Goal: Information Seeking & Learning: Learn about a topic

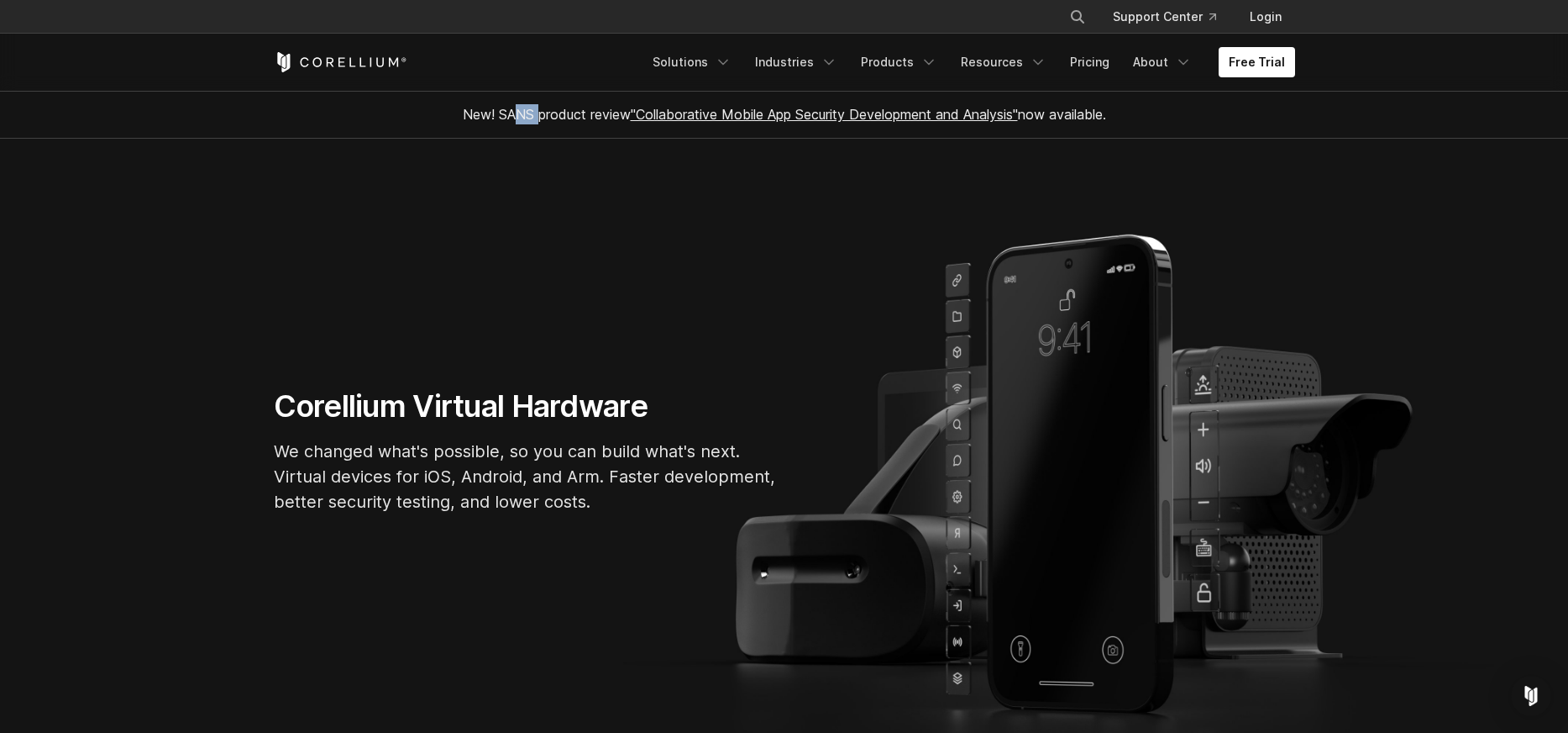
drag, startPoint x: 510, startPoint y: 115, endPoint x: 530, endPoint y: 115, distance: 20.0
click at [530, 115] on span "New! SANS product review "Collaborative Mobile App Security Development and Ana…" at bounding box center [784, 114] width 643 height 17
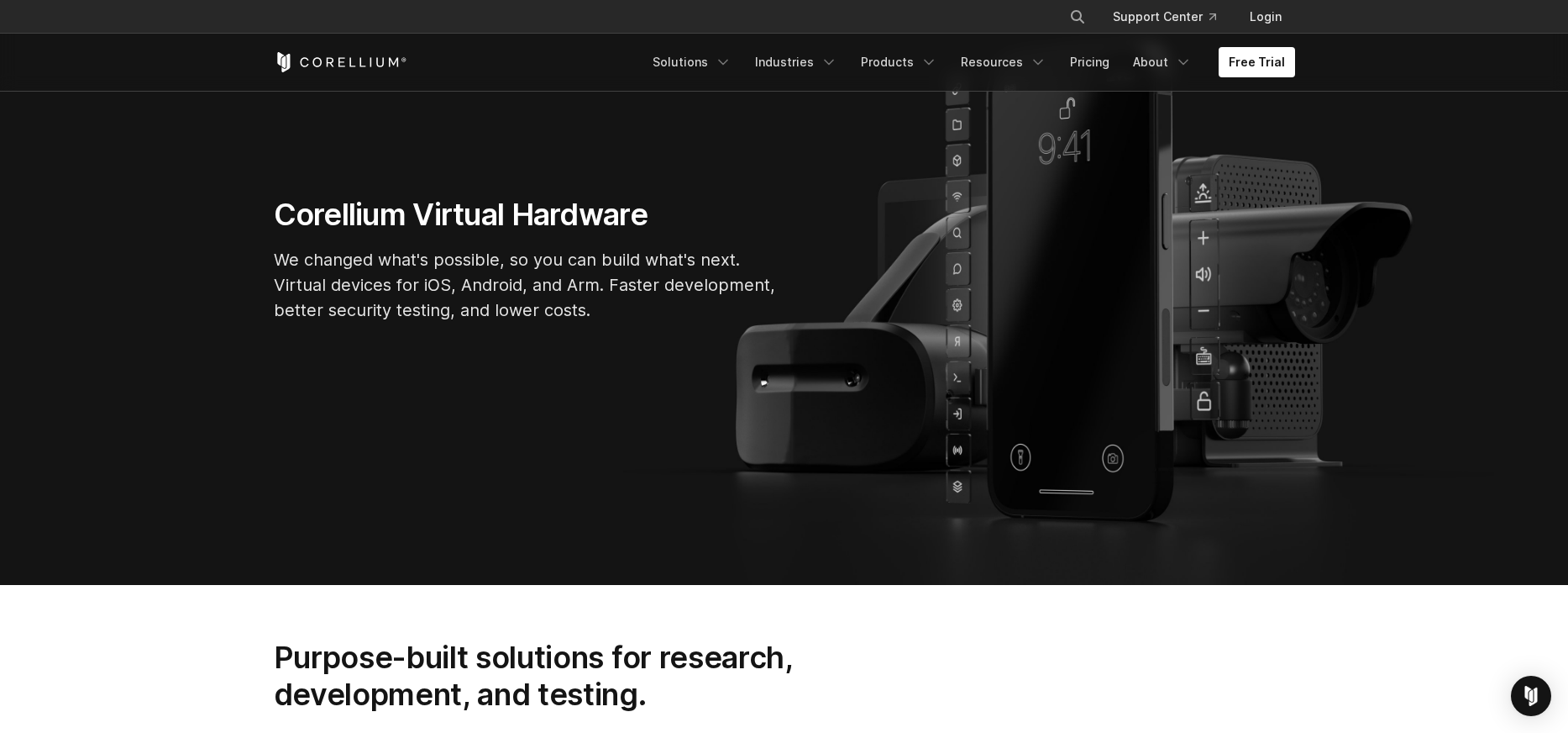
scroll to position [96, 0]
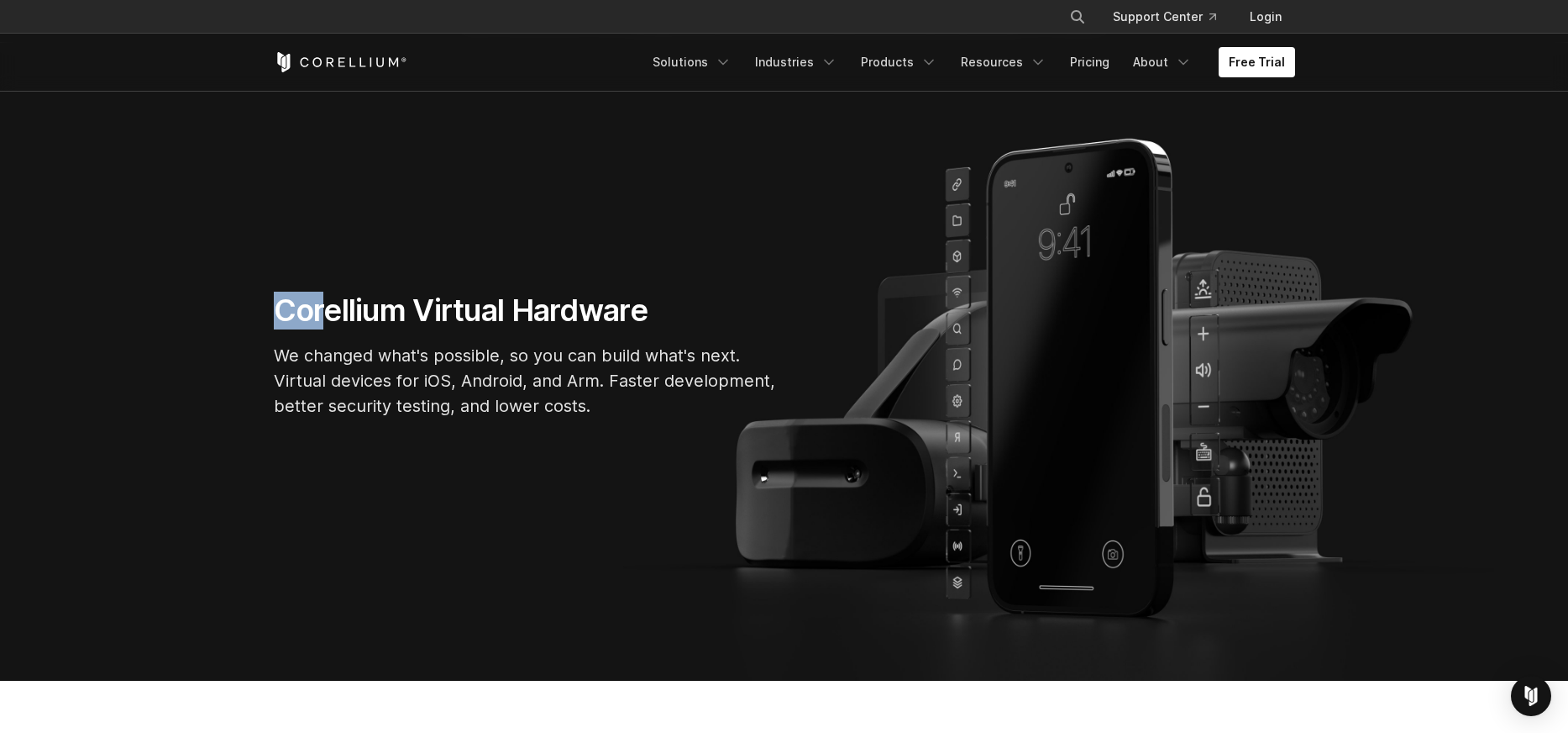
drag, startPoint x: 332, startPoint y: 302, endPoint x: 579, endPoint y: 285, distance: 247.6
click at [579, 285] on section "Corellium Virtual Hardware We changed what's possible, so you can build what's …" at bounding box center [784, 361] width 1568 height 638
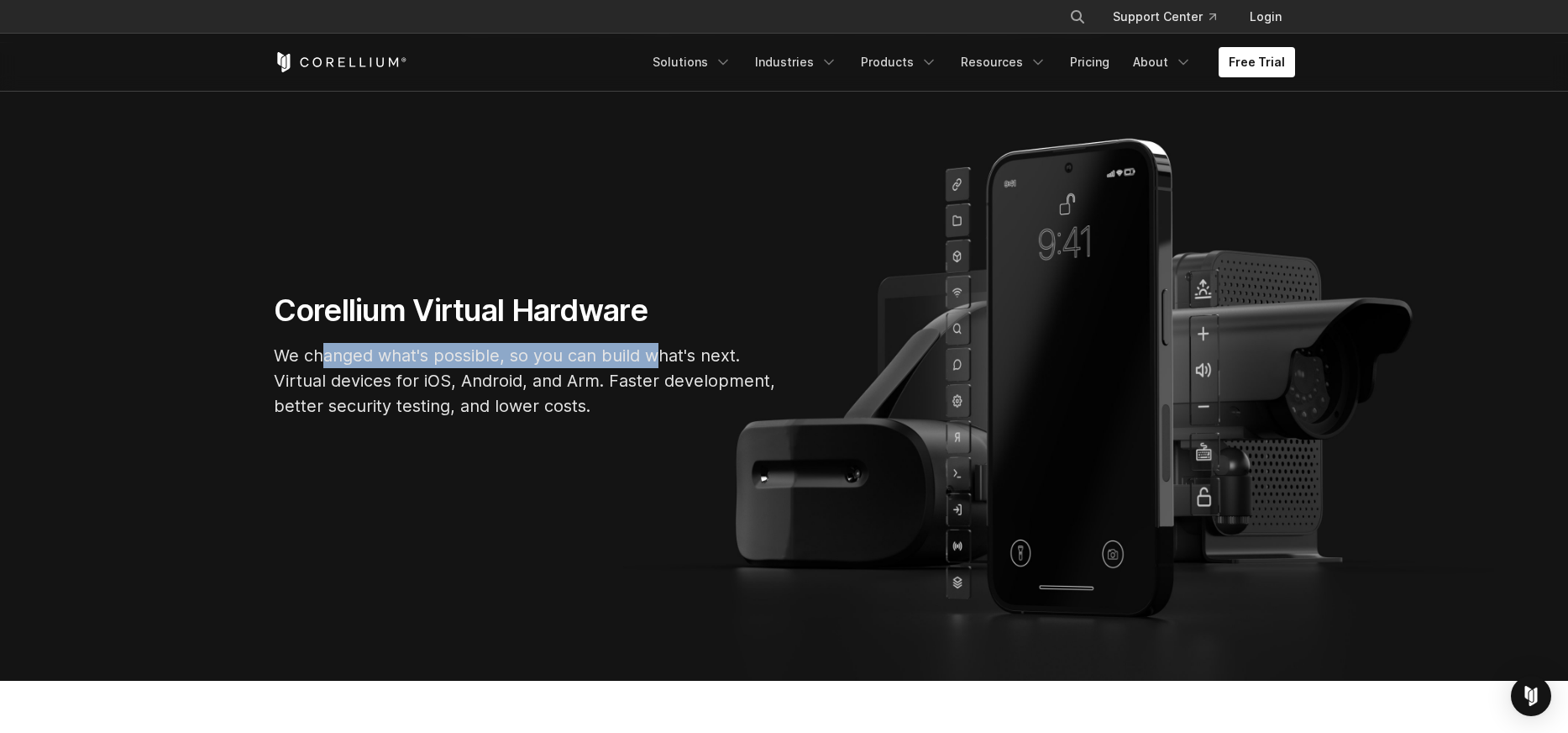
drag, startPoint x: 352, startPoint y: 349, endPoint x: 646, endPoint y: 350, distance: 294.0
click at [655, 350] on p "We changed what's possible, so you can build what's next. Virtual devices for i…" at bounding box center [526, 381] width 504 height 76
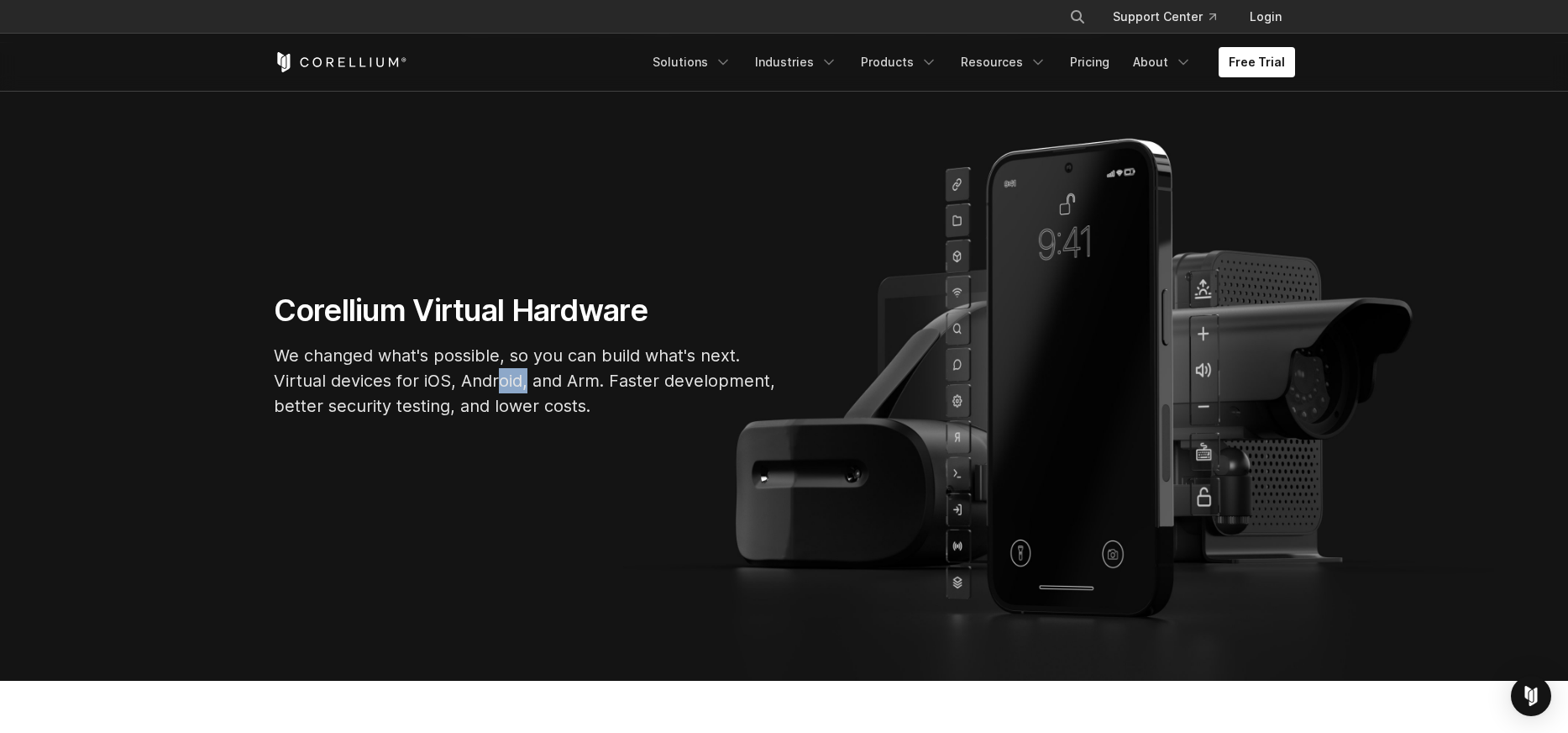
drag, startPoint x: 498, startPoint y: 385, endPoint x: 525, endPoint y: 384, distance: 27.0
click at [525, 384] on p "We changed what's possible, so you can build what's next. Virtual devices for i…" at bounding box center [526, 381] width 504 height 76
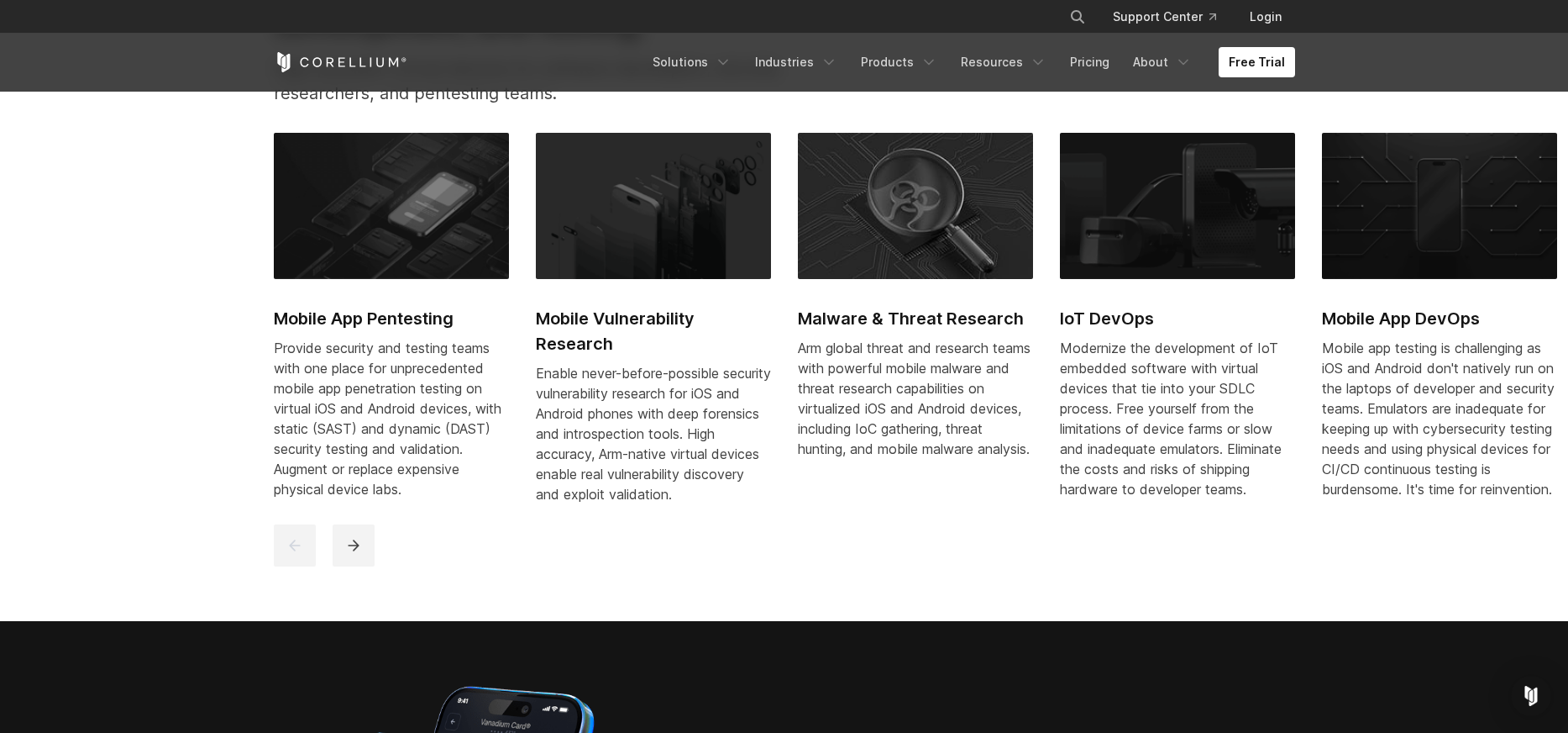
scroll to position [671, 0]
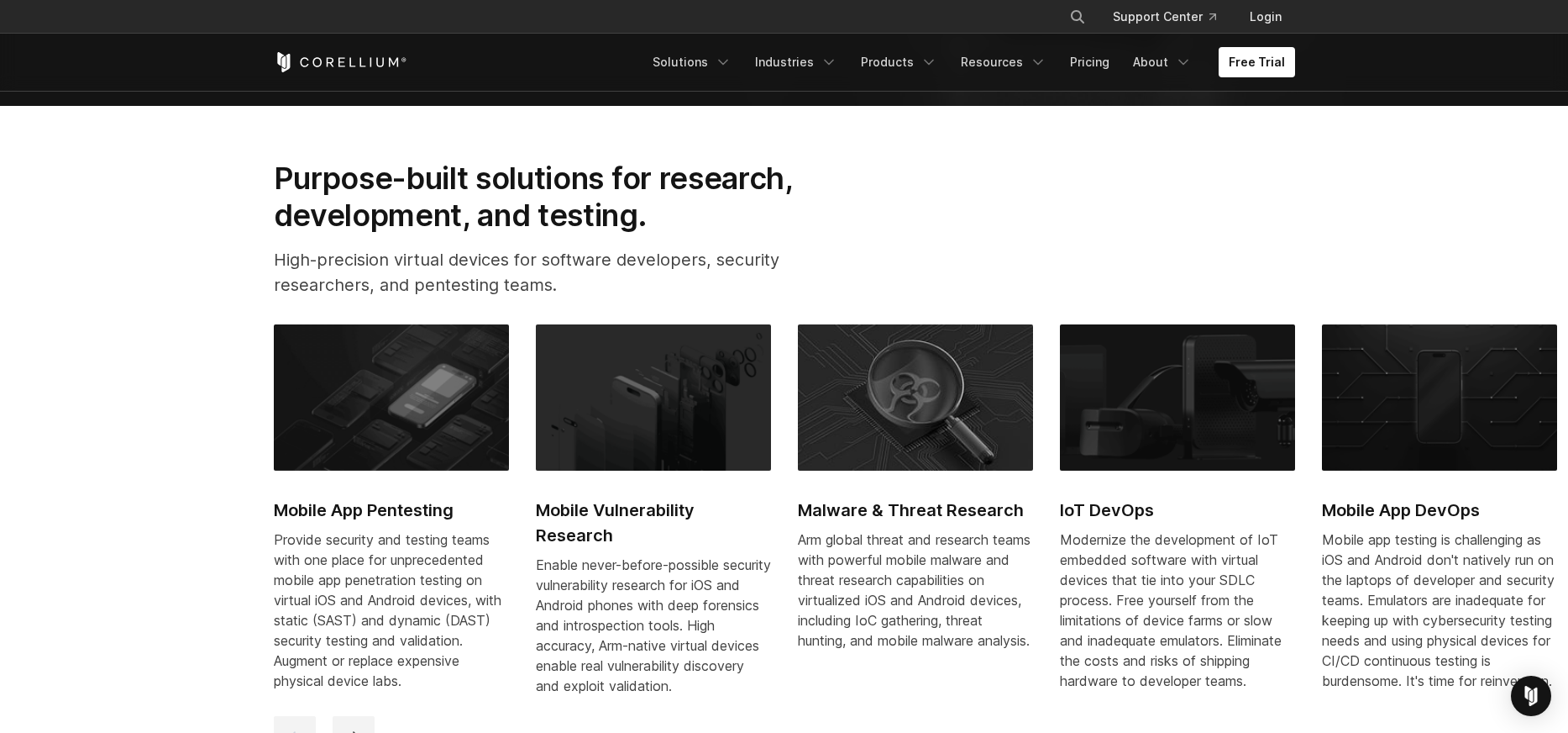
drag, startPoint x: 412, startPoint y: 66, endPoint x: 294, endPoint y: 66, distance: 118.0
click at [294, 66] on div "Free Trial" at bounding box center [458, 62] width 368 height 20
click at [325, 58] on icon "Corellium Home" at bounding box center [340, 62] width 134 height 20
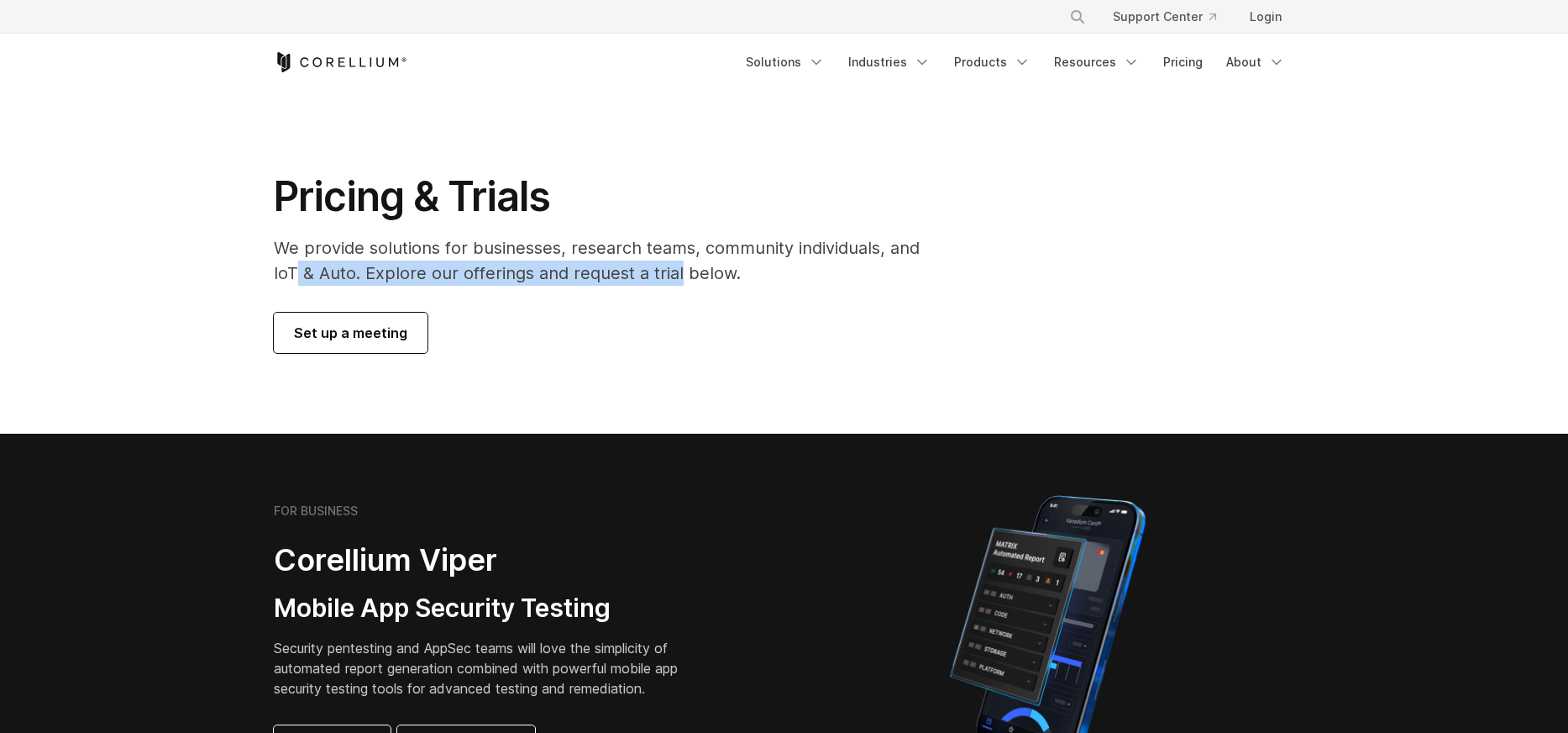
click at [679, 283] on p "We provide solutions for businesses, research teams, community individuals, and…" at bounding box center [608, 260] width 670 height 50
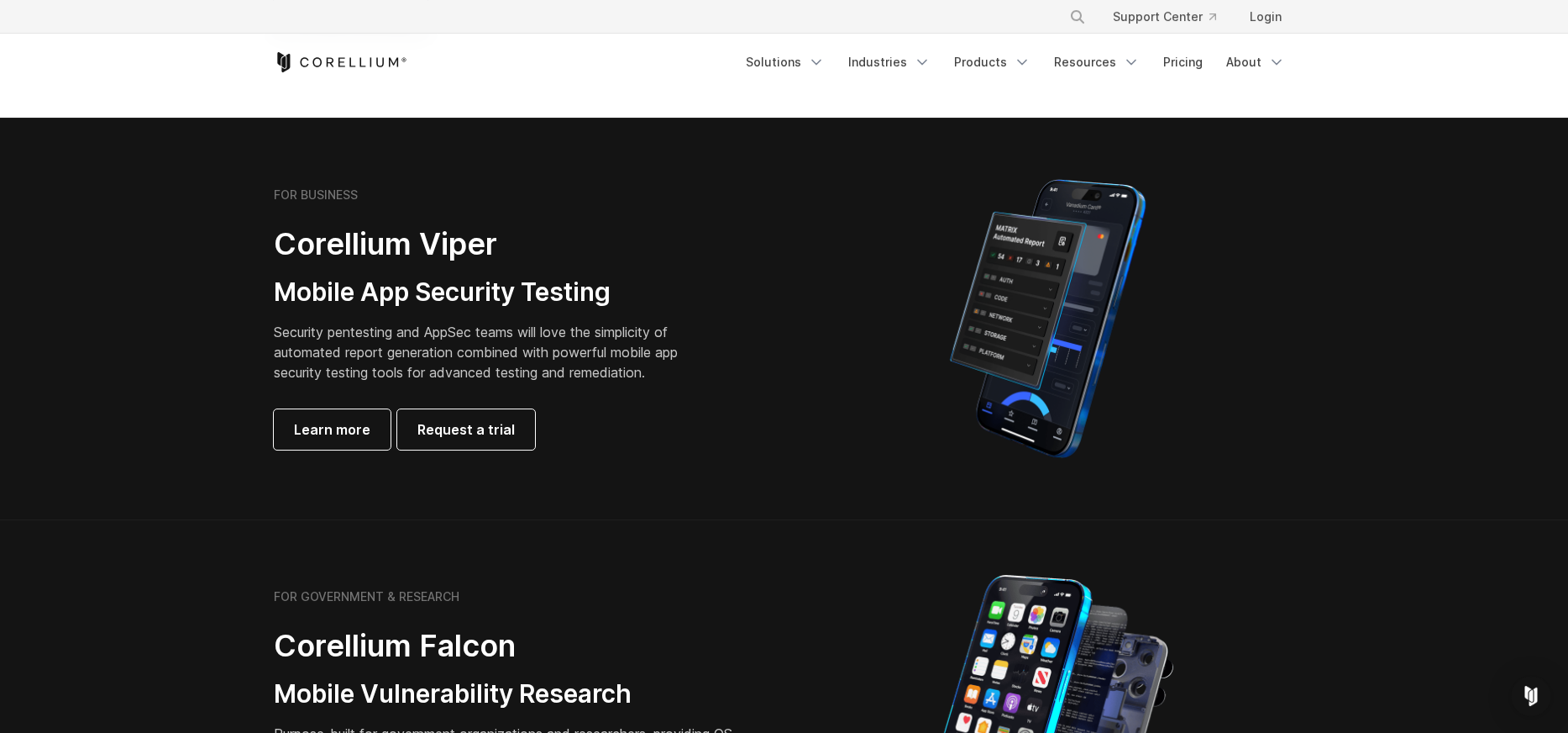
scroll to position [288, 0]
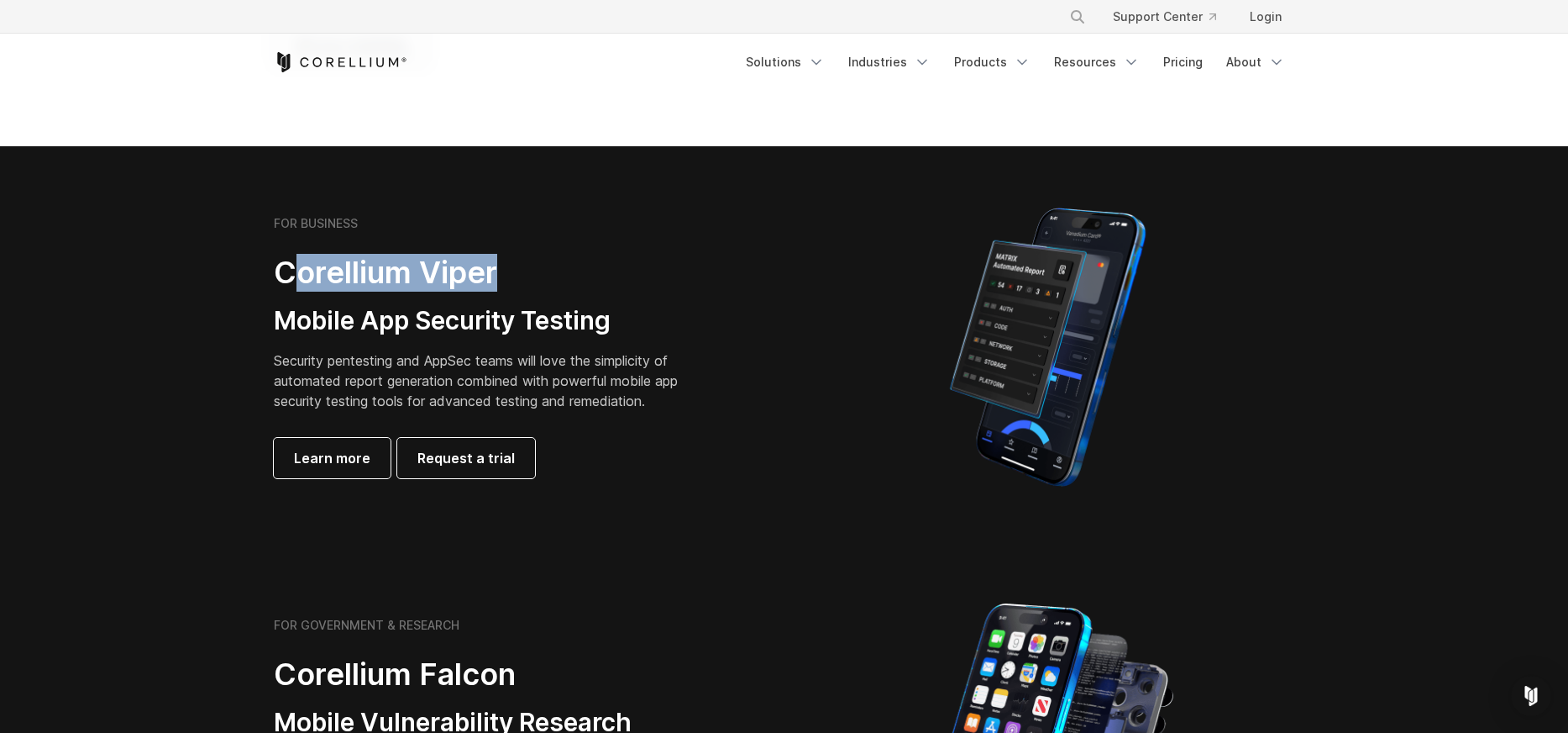
drag, startPoint x: 314, startPoint y: 272, endPoint x: 488, endPoint y: 298, distance: 175.9
click at [488, 298] on div "FOR BUSINESS Corellium Viper Mobile App Security Testing Security pentesting an…" at bounding box center [509, 347] width 470 height 262
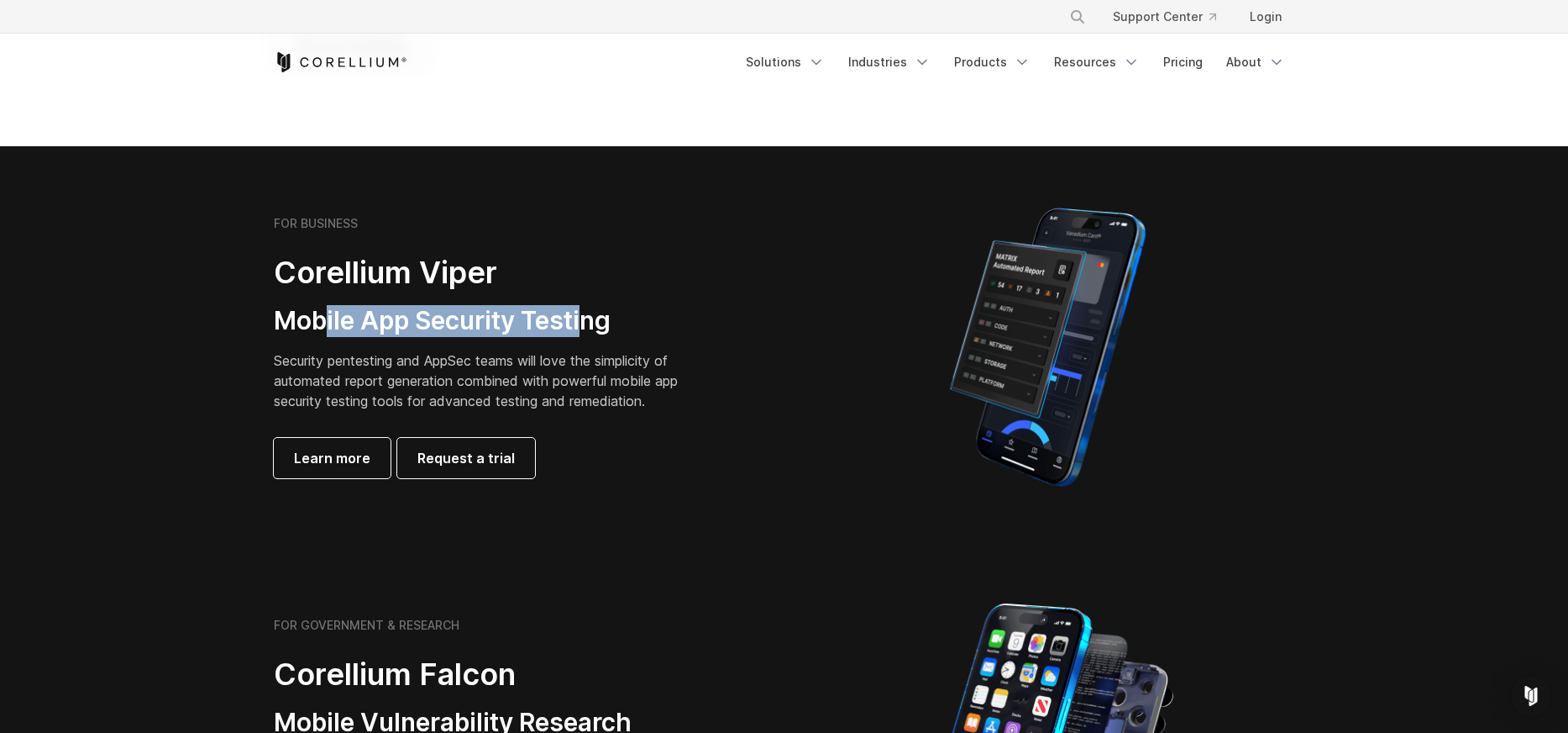
drag, startPoint x: 327, startPoint y: 330, endPoint x: 590, endPoint y: 332, distance: 263.0
click at [590, 332] on h3 "Mobile App Security Testing" at bounding box center [489, 321] width 430 height 32
drag, startPoint x: 517, startPoint y: 333, endPoint x: 379, endPoint y: 333, distance: 138.0
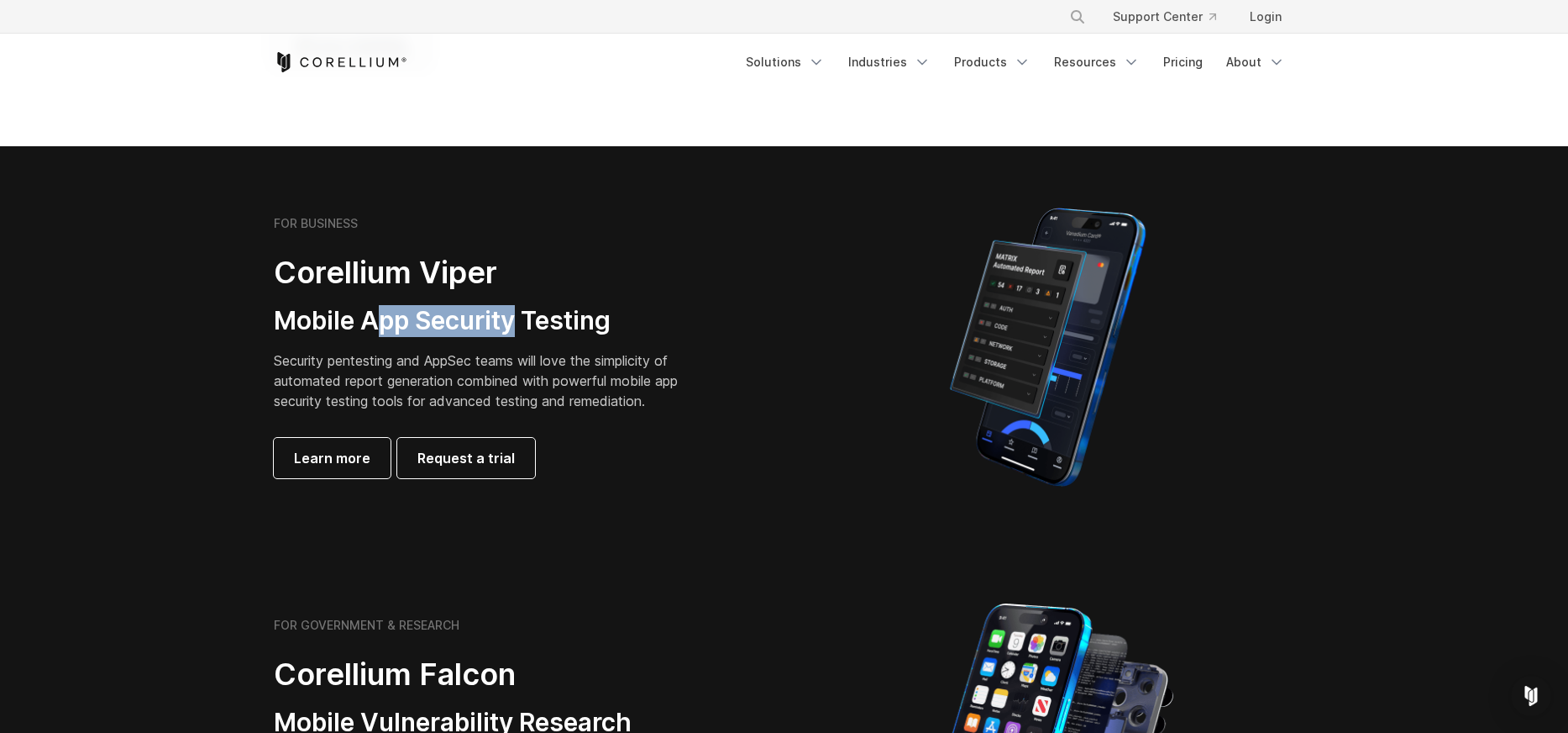
click at [379, 333] on h3 "Mobile App Security Testing" at bounding box center [489, 321] width 430 height 32
drag, startPoint x: 343, startPoint y: 358, endPoint x: 558, endPoint y: 357, distance: 215.0
click at [558, 357] on p "Security pentesting and AppSec teams will love the simplicity of automated repo…" at bounding box center [489, 381] width 430 height 60
drag, startPoint x: 633, startPoint y: 363, endPoint x: 400, endPoint y: 363, distance: 233.0
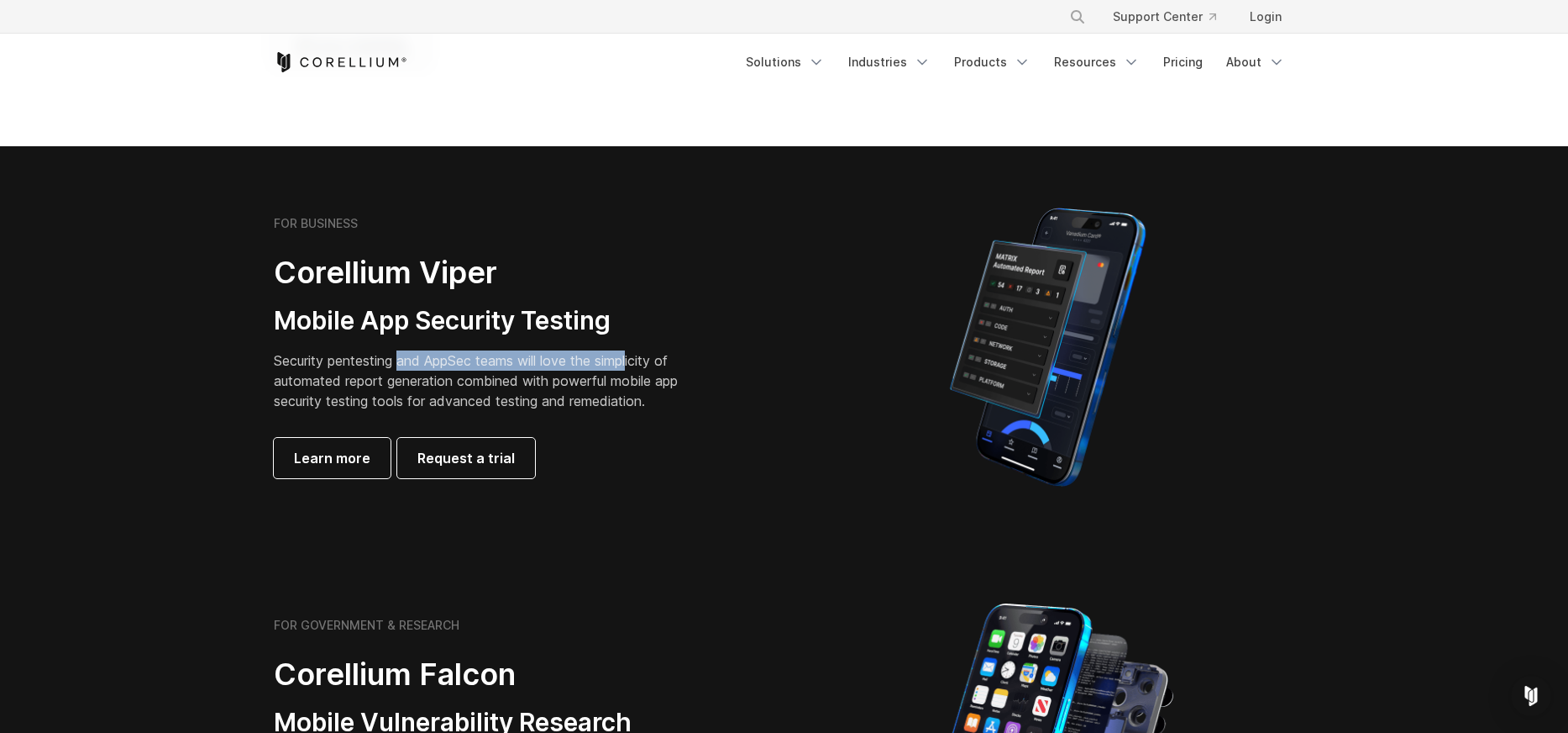
click at [400, 363] on p "Security pentesting and AppSec teams will love the simplicity of automated repo…" at bounding box center [489, 381] width 430 height 60
drag, startPoint x: 591, startPoint y: 385, endPoint x: 608, endPoint y: 385, distance: 17.0
click at [608, 385] on p "Security pentesting and AppSec teams will love the simplicity of automated repo…" at bounding box center [489, 381] width 430 height 60
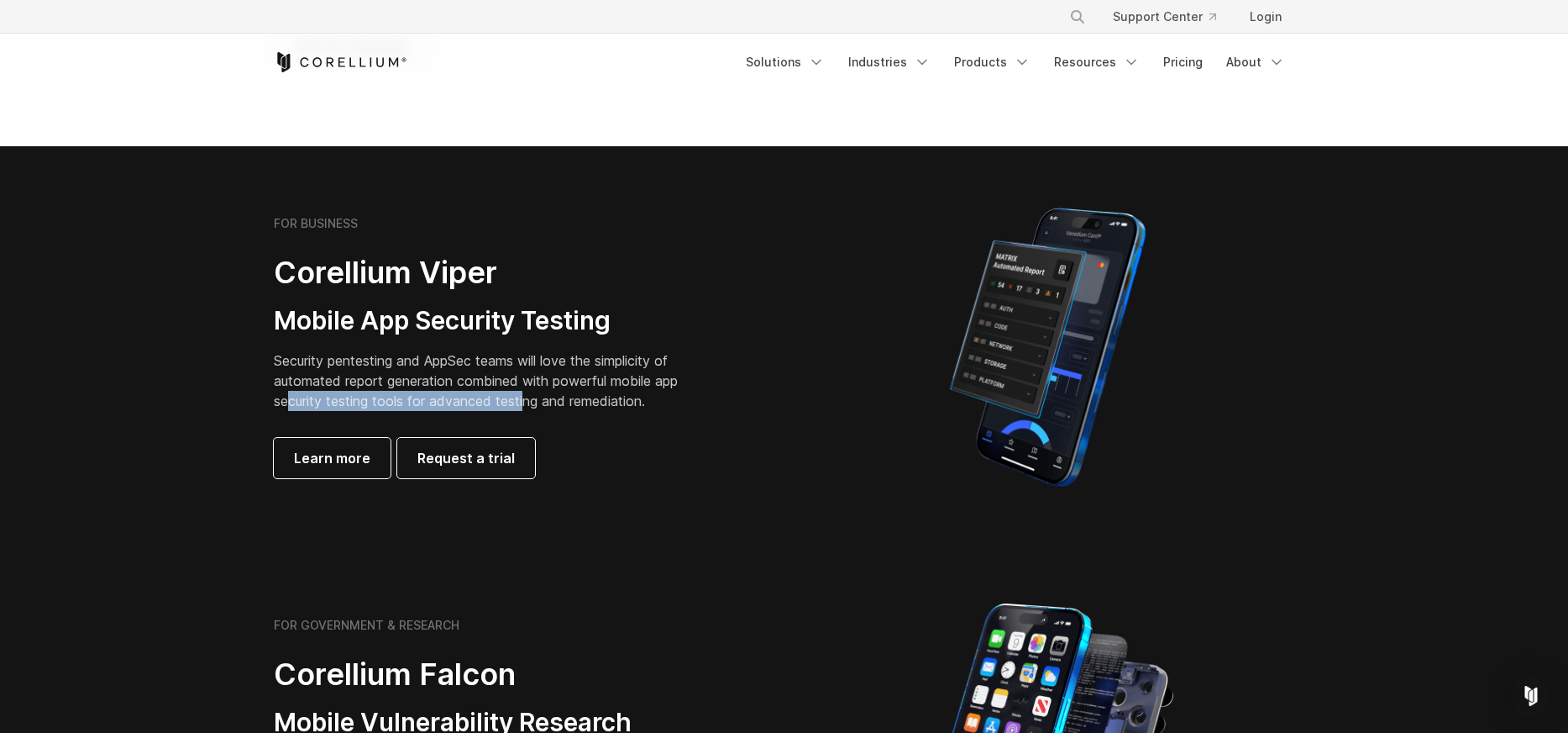
drag, startPoint x: 291, startPoint y: 398, endPoint x: 526, endPoint y: 396, distance: 235.0
click at [526, 396] on p "Security pentesting and AppSec teams will love the simplicity of automated repo…" at bounding box center [489, 381] width 430 height 60
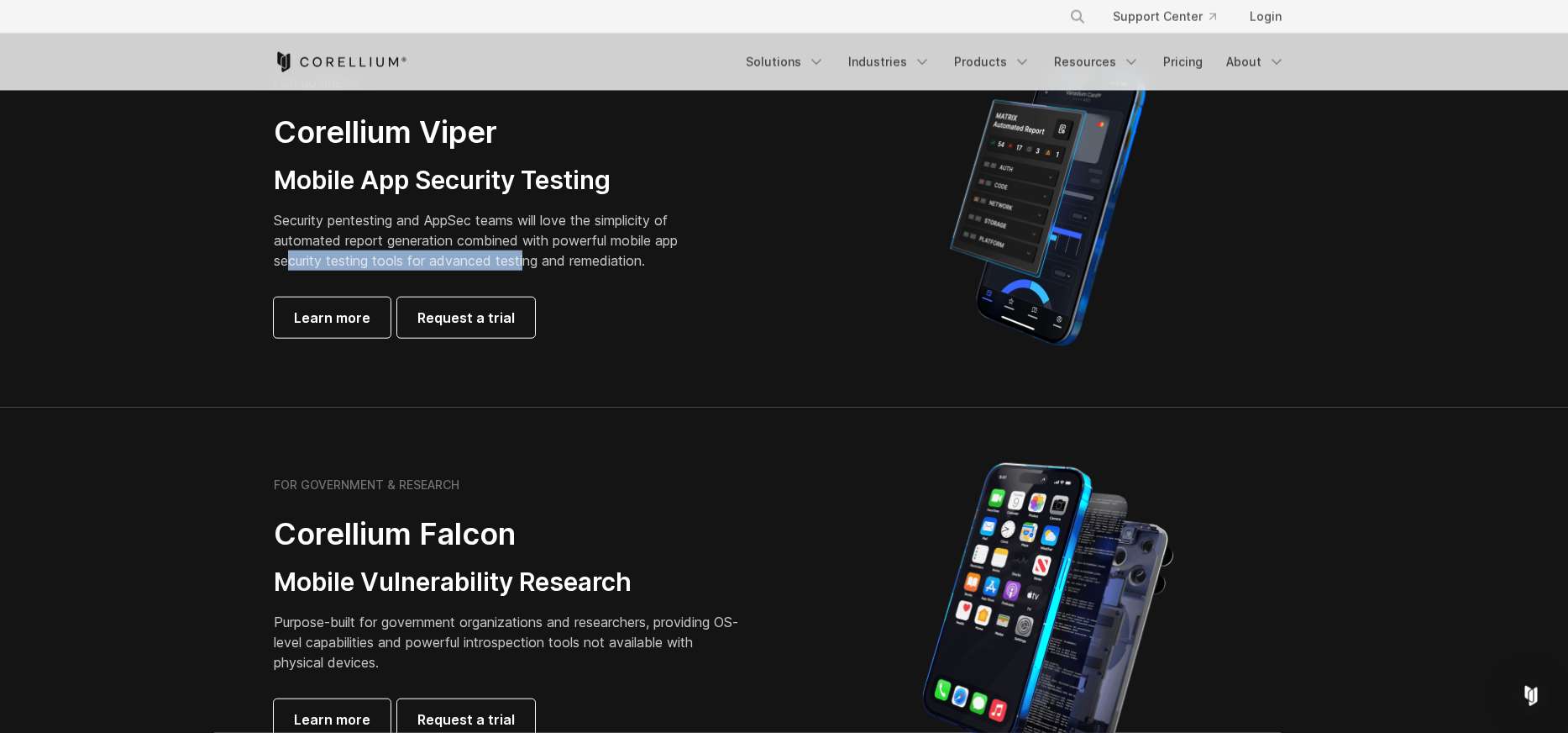
scroll to position [575, 0]
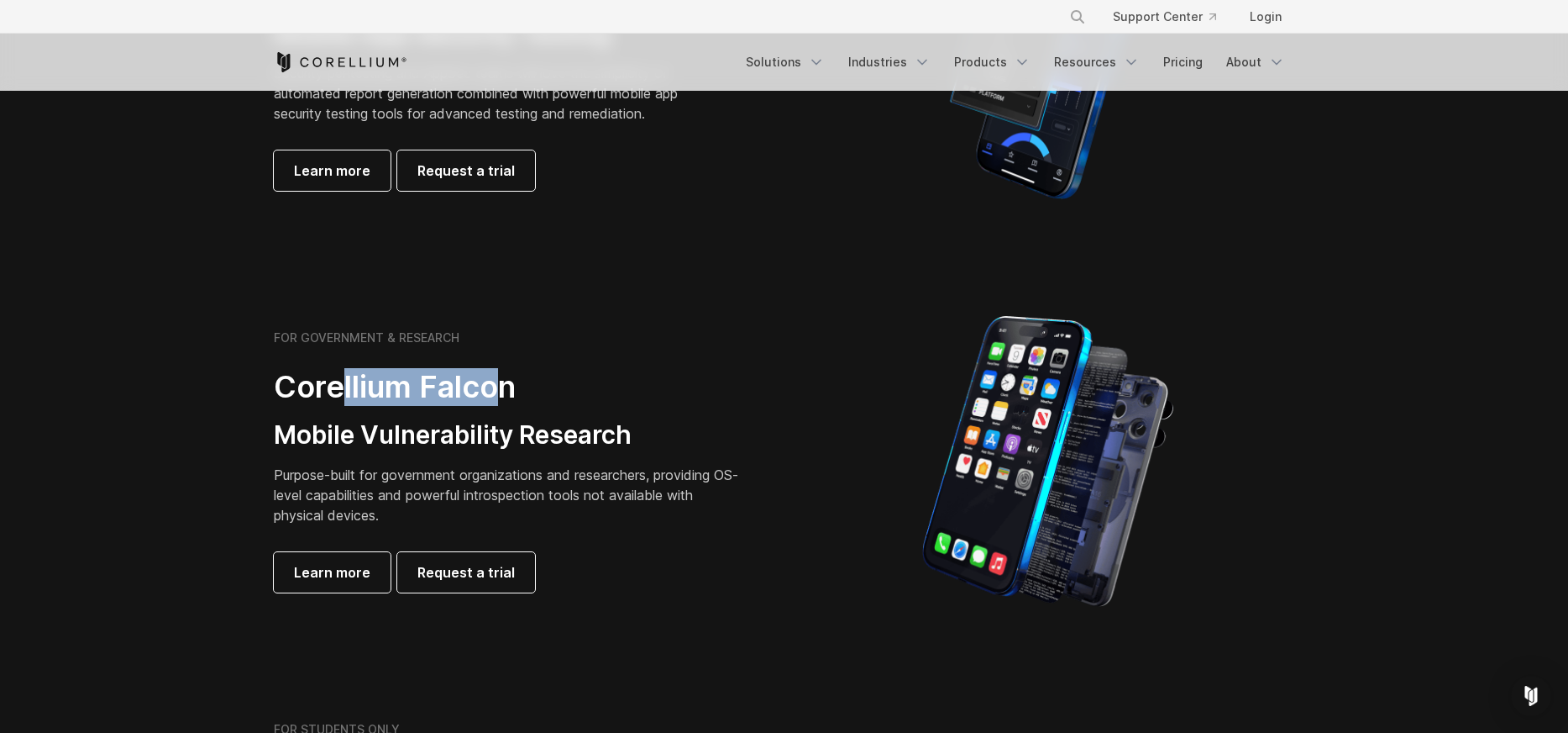
drag, startPoint x: 421, startPoint y: 387, endPoint x: 352, endPoint y: 432, distance: 82.4
click at [493, 387] on h2 "Corellium Falcon" at bounding box center [509, 387] width 470 height 37
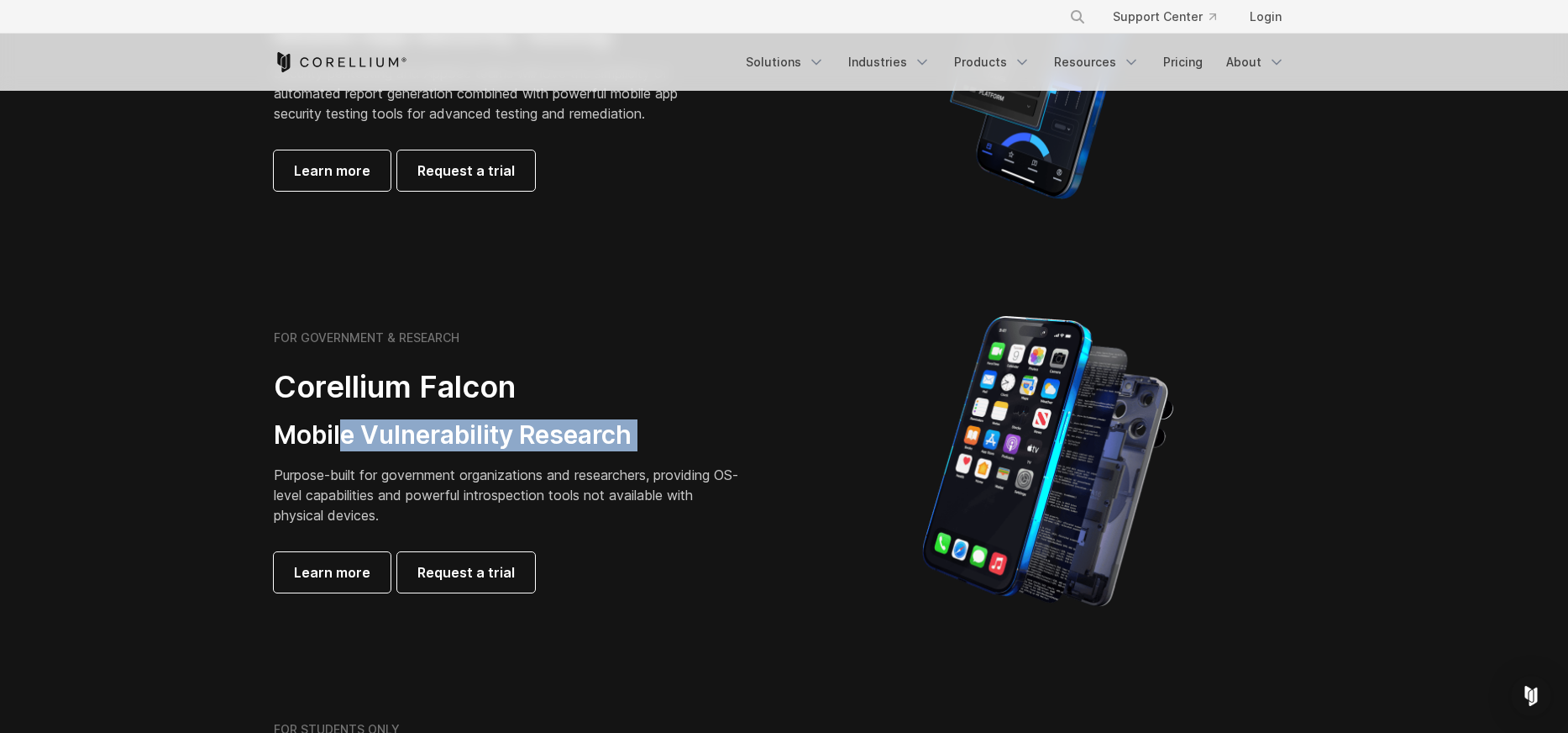
drag, startPoint x: 348, startPoint y: 433, endPoint x: 670, endPoint y: 460, distance: 323.1
click at [670, 460] on div "FOR GOVERNMENT & RESEARCH Corellium Falcon Mobile Vulnerability Research Purpos…" at bounding box center [509, 461] width 470 height 262
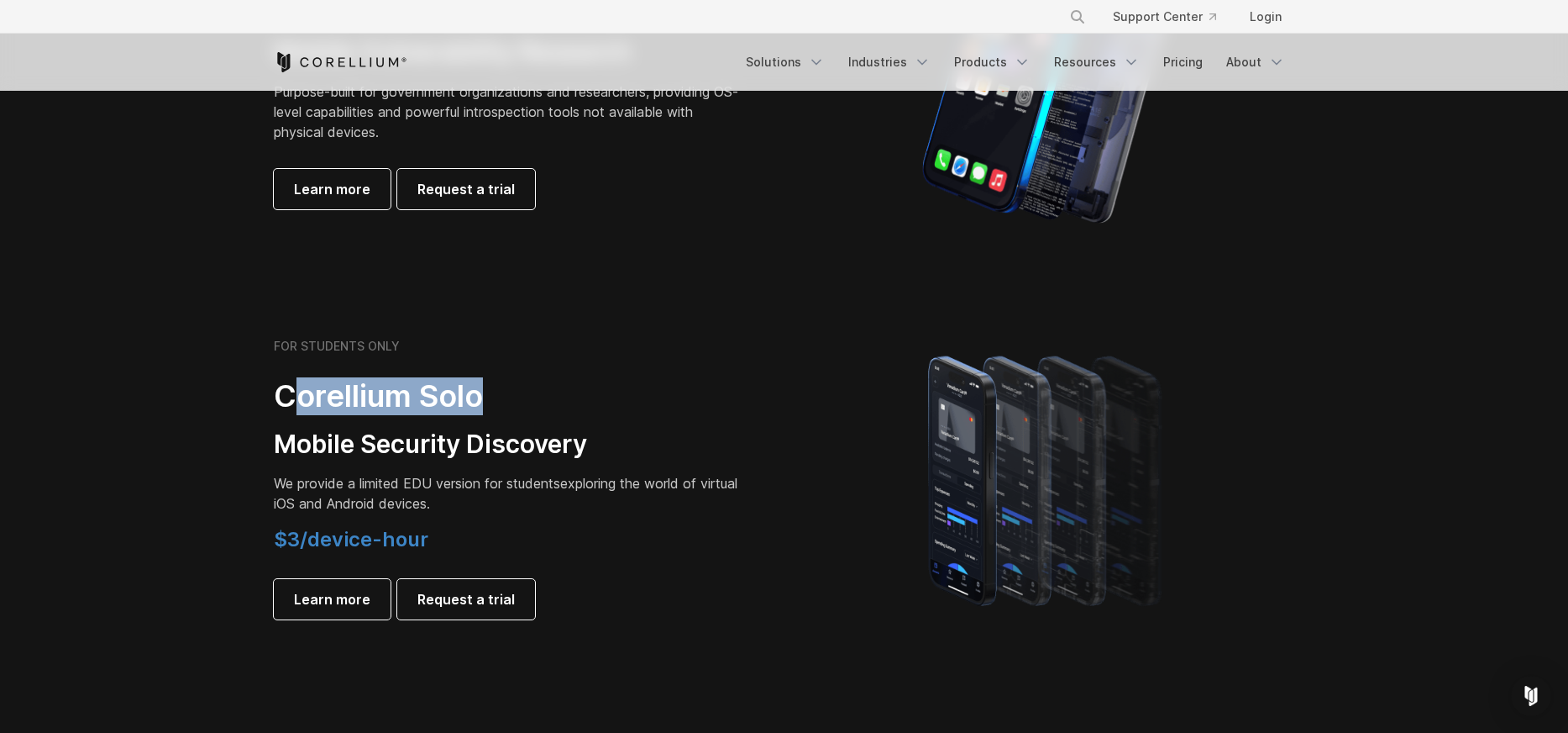
drag, startPoint x: 304, startPoint y: 407, endPoint x: 495, endPoint y: 408, distance: 191.0
click at [495, 408] on h2 "Corellium Solo" at bounding box center [509, 396] width 470 height 37
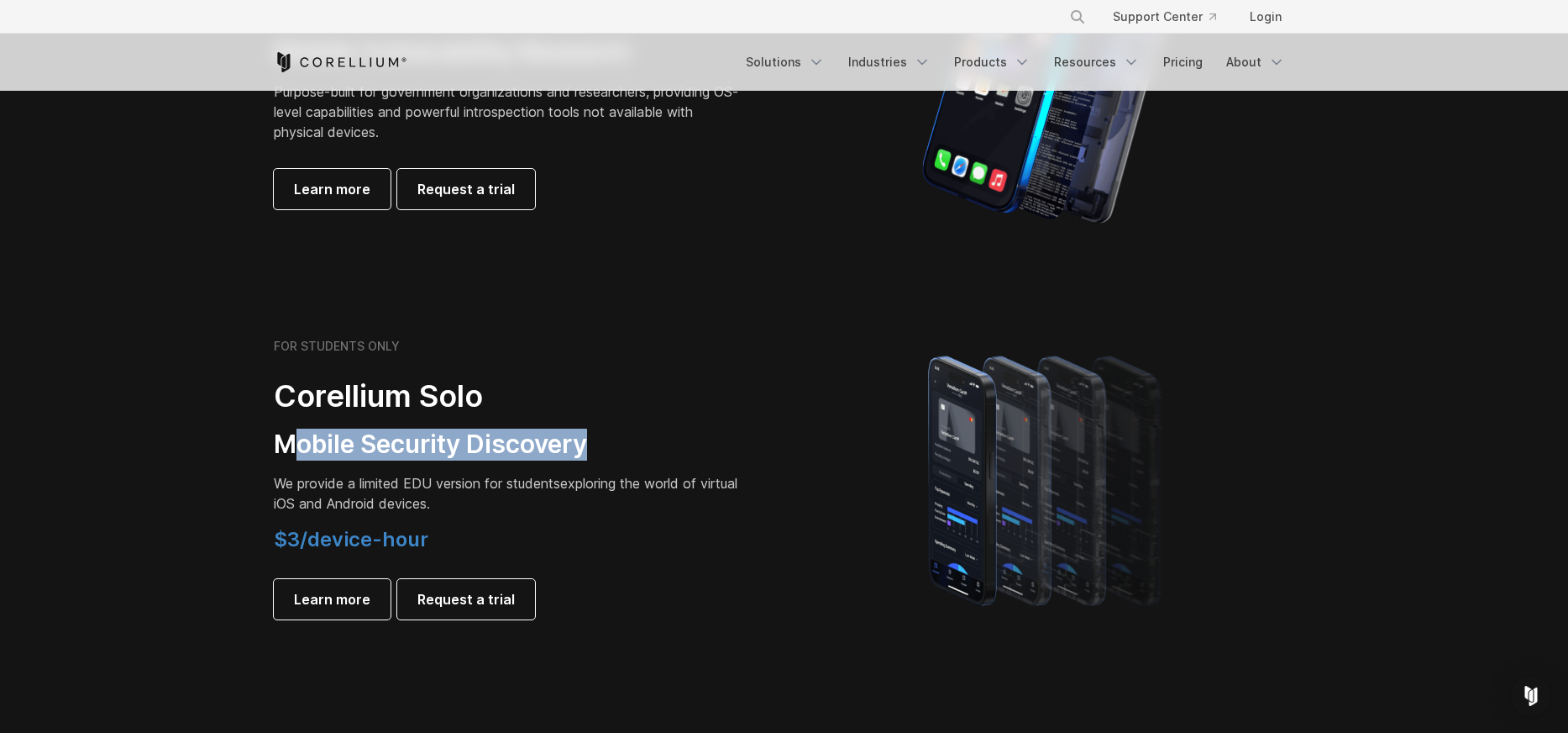
drag, startPoint x: 303, startPoint y: 438, endPoint x: 596, endPoint y: 445, distance: 293.1
click at [596, 445] on h3 "Mobile Security Discovery" at bounding box center [509, 445] width 470 height 32
click at [351, 439] on h3 "Mobile Security Discovery" at bounding box center [509, 445] width 470 height 32
drag, startPoint x: 290, startPoint y: 444, endPoint x: 575, endPoint y: 444, distance: 285.0
click at [575, 444] on h3 "Mobile Security Discovery" at bounding box center [509, 445] width 470 height 32
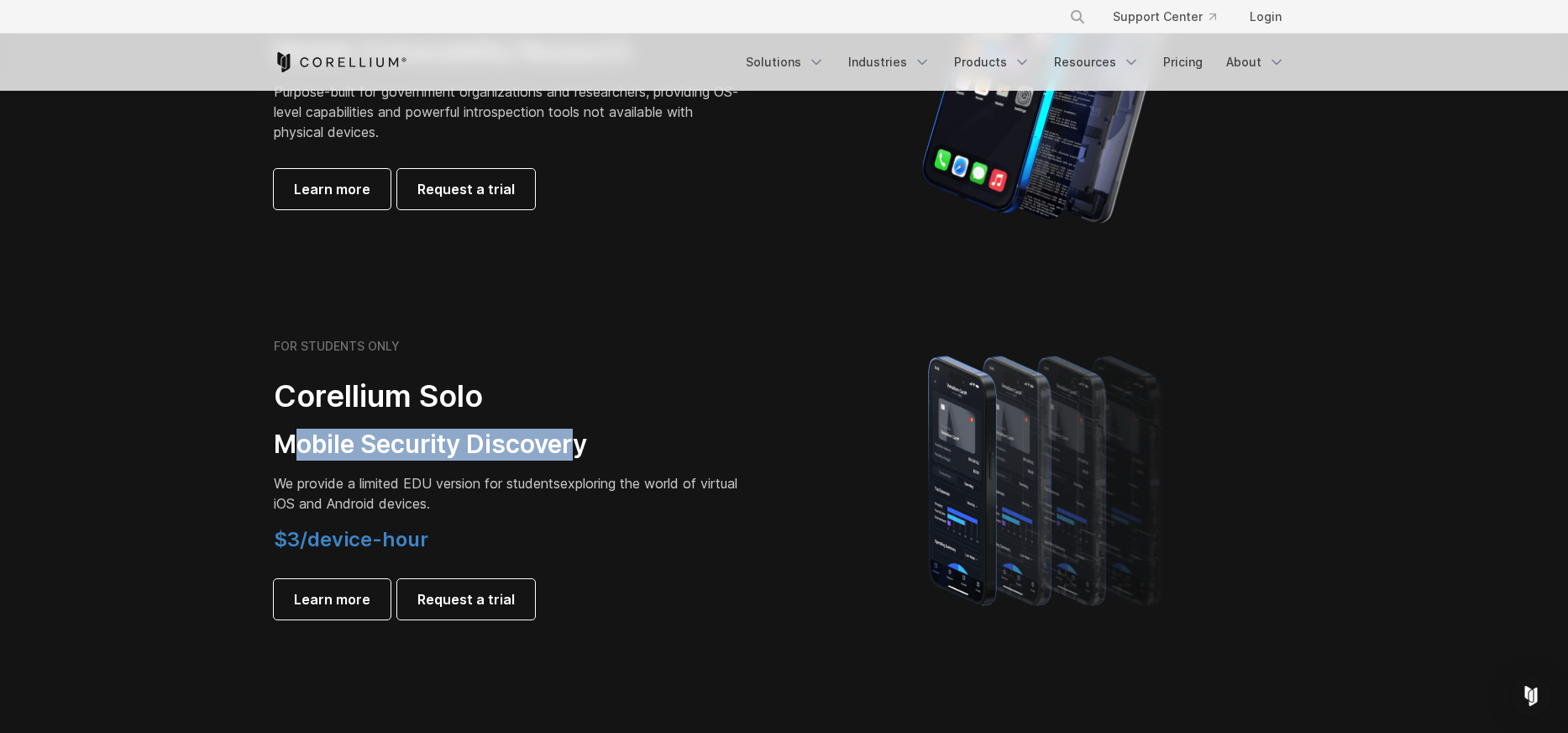
click at [575, 444] on h3 "Mobile Security Discovery" at bounding box center [509, 445] width 470 height 32
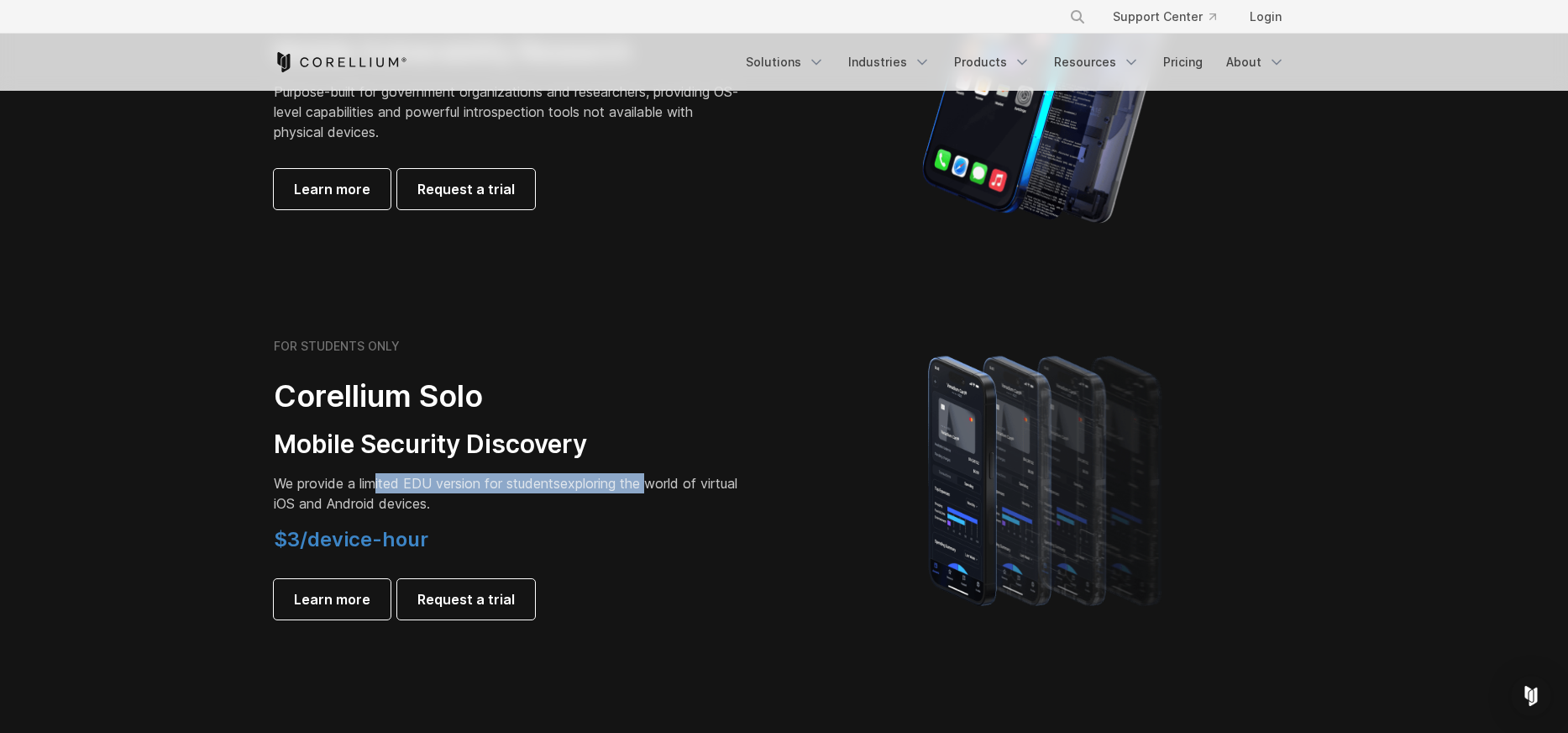
drag, startPoint x: 373, startPoint y: 484, endPoint x: 495, endPoint y: 481, distance: 122.0
click at [652, 485] on p "We provide a limited EDU version for students exploring the world of virtual iO…" at bounding box center [509, 493] width 470 height 40
click at [464, 481] on span "We provide a limited EDU version for students" at bounding box center [417, 484] width 287 height 17
drag, startPoint x: 380, startPoint y: 492, endPoint x: 620, endPoint y: 492, distance: 240.0
click at [620, 492] on p "We provide a limited EDU version for students exploring the world of virtual iO…" at bounding box center [509, 493] width 470 height 40
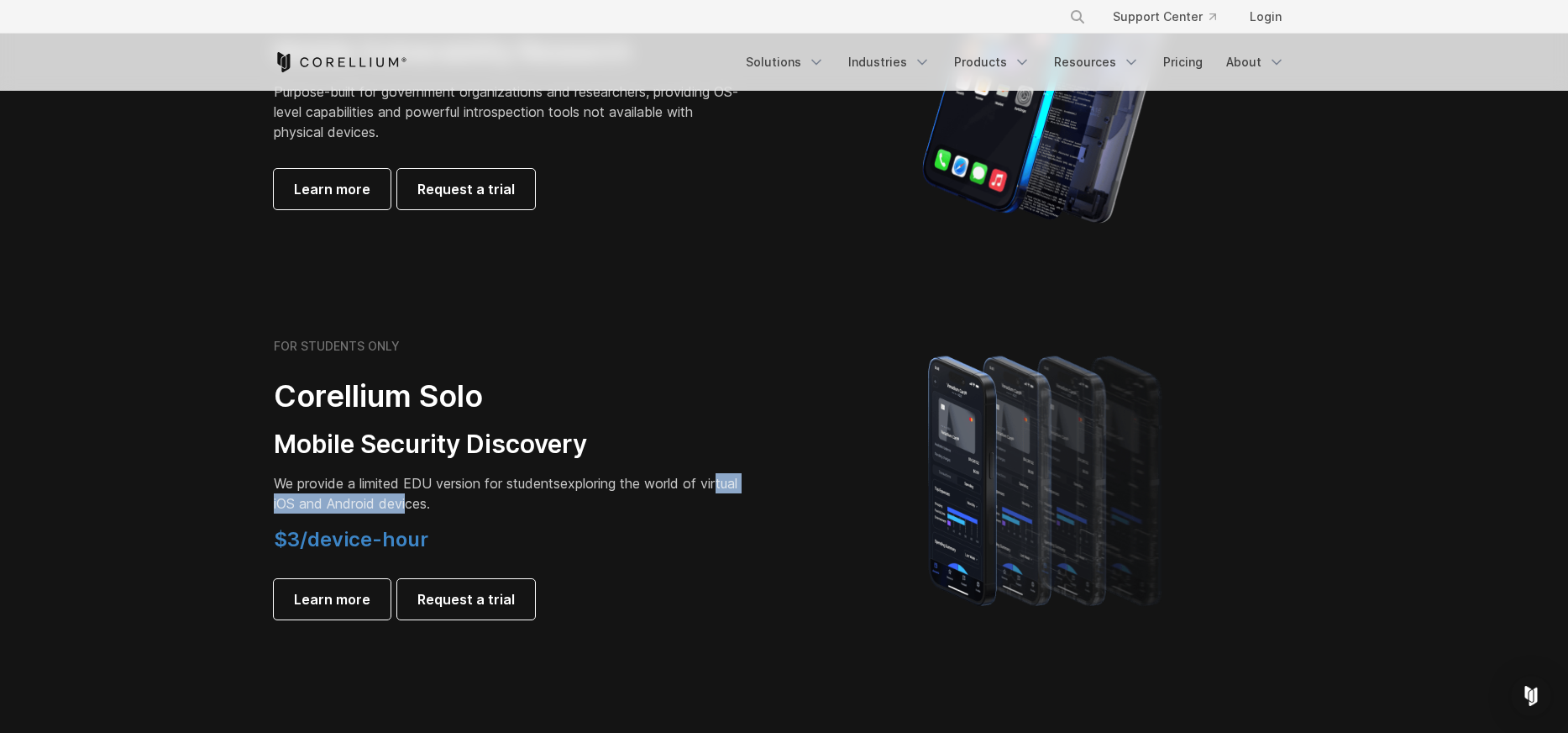
drag, startPoint x: 376, startPoint y: 503, endPoint x: 290, endPoint y: 503, distance: 86.0
click at [290, 503] on p "We provide a limited EDU version for students exploring the world of virtual iO…" at bounding box center [509, 493] width 470 height 40
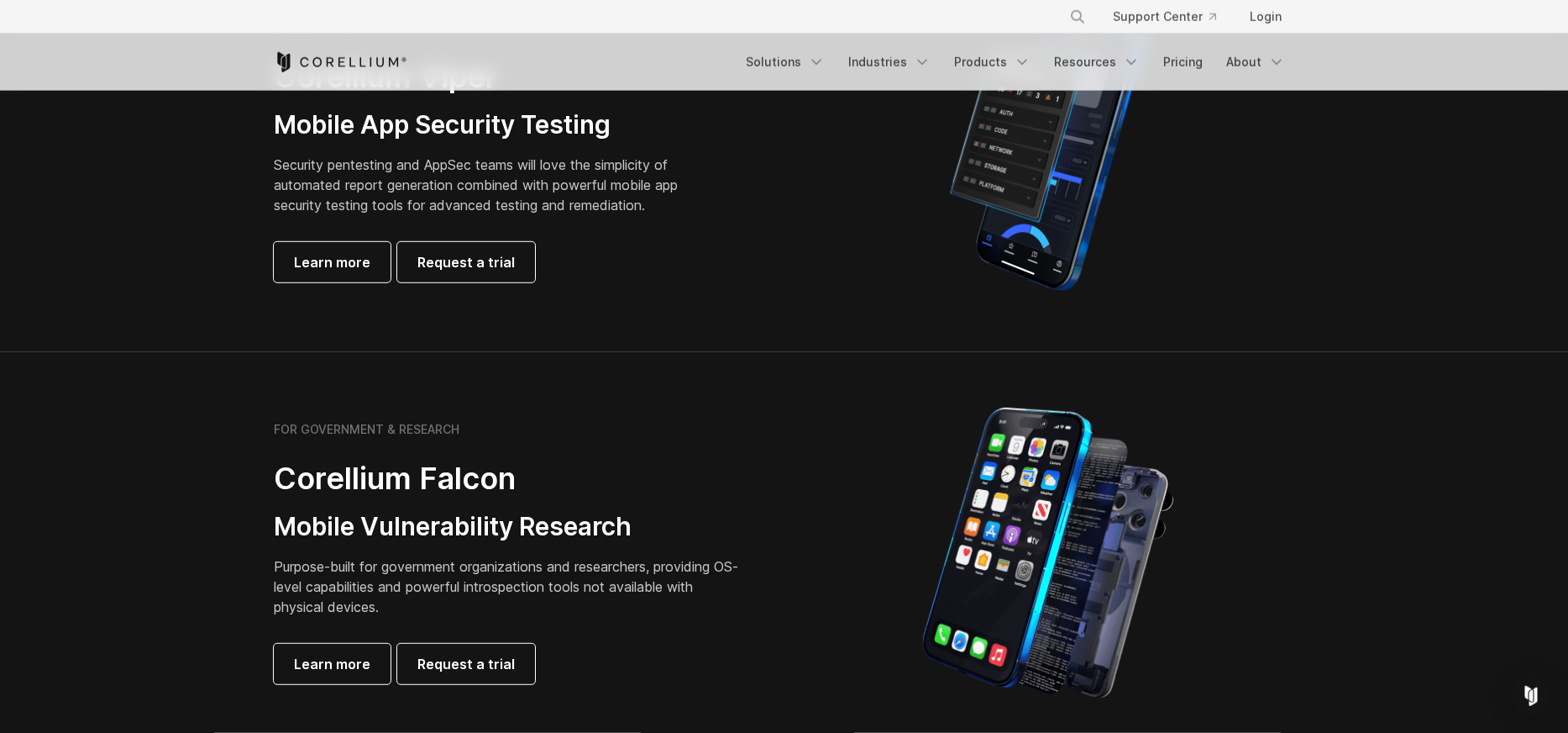
scroll to position [479, 0]
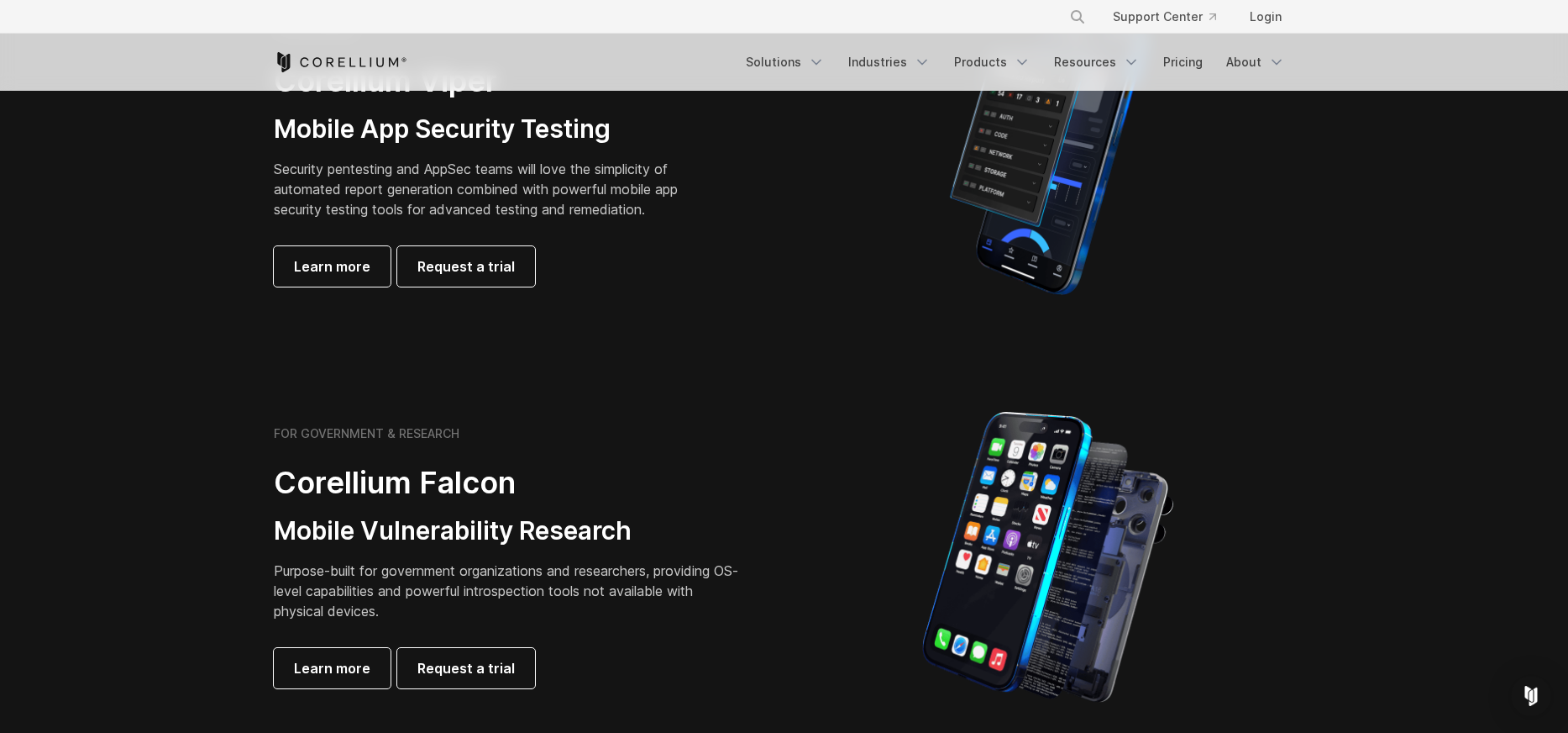
drag, startPoint x: 291, startPoint y: 512, endPoint x: 538, endPoint y: 513, distance: 247.0
click at [538, 513] on div "FOR GOVERNMENT & RESEARCH Corellium Falcon Mobile Vulnerability Research Purpos…" at bounding box center [509, 558] width 470 height 262
drag, startPoint x: 417, startPoint y: 532, endPoint x: 396, endPoint y: 532, distance: 21.0
click at [396, 532] on h3 "Mobile Vulnerability Research" at bounding box center [509, 531] width 470 height 32
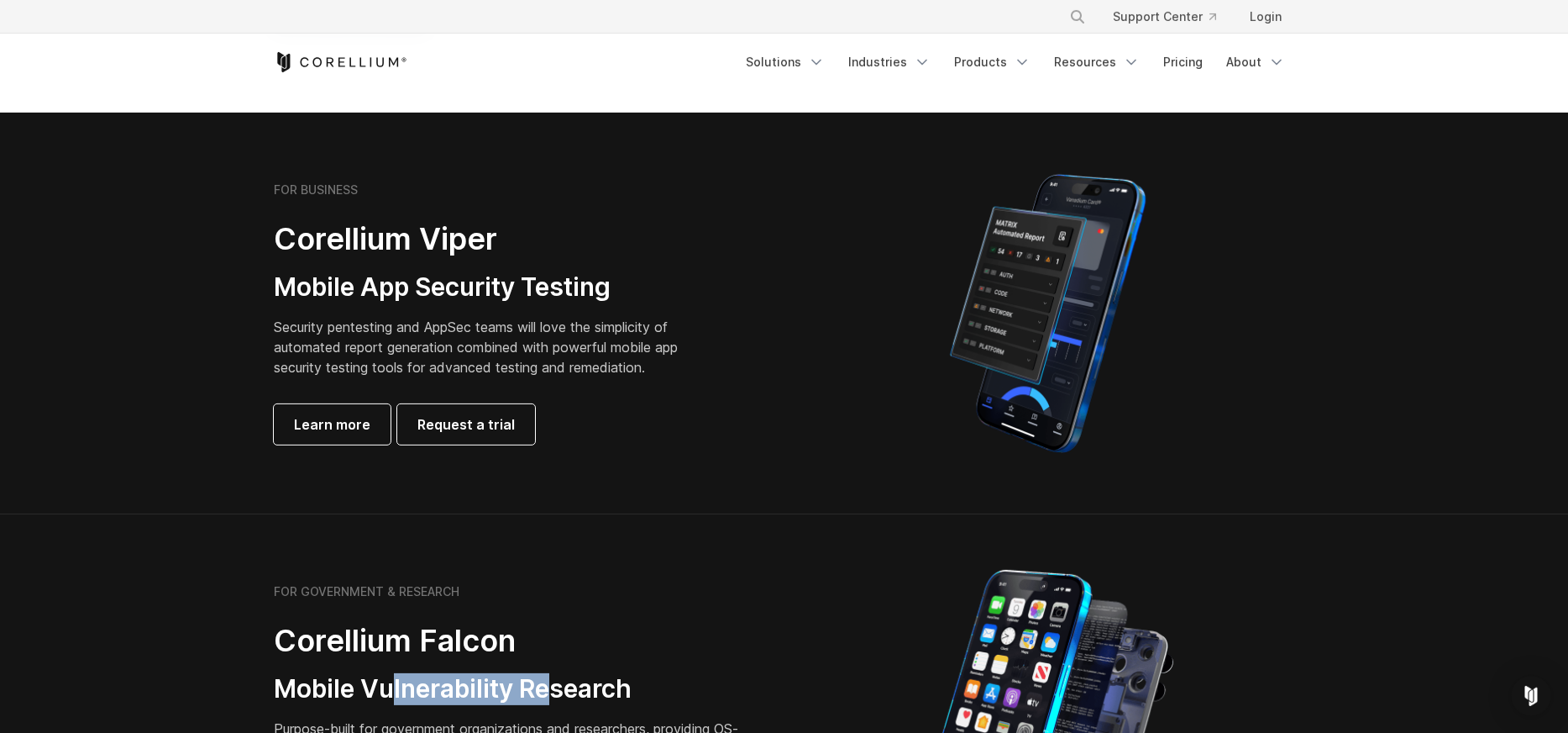
scroll to position [192, 0]
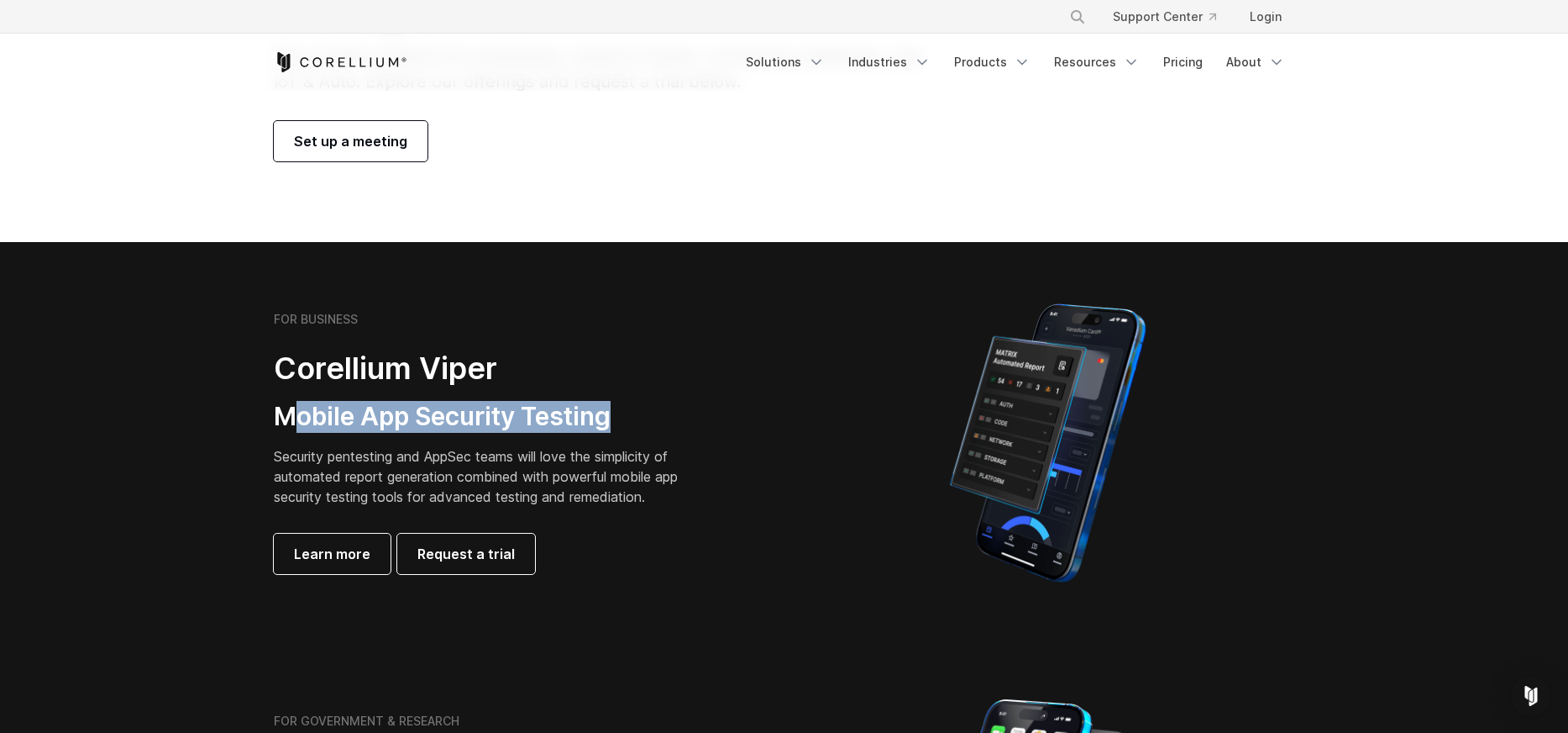
drag, startPoint x: 300, startPoint y: 427, endPoint x: 519, endPoint y: 432, distance: 219.1
click at [519, 432] on div "FOR BUSINESS Corellium Viper Mobile App Security Testing Security pentesting an…" at bounding box center [509, 443] width 470 height 262
click at [501, 479] on p "Security pentesting and AppSec teams will love the simplicity of automated repo…" at bounding box center [489, 476] width 430 height 60
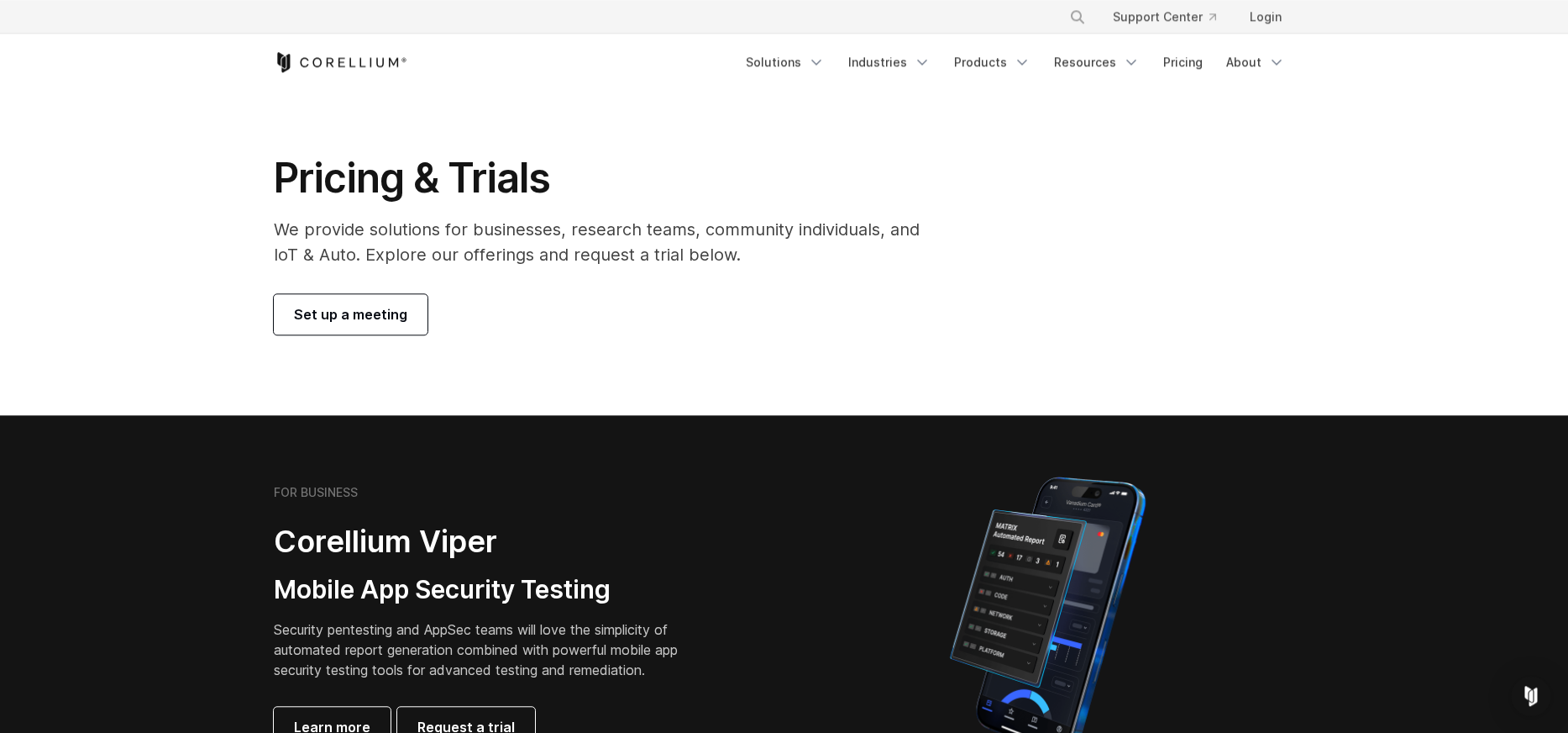
scroll to position [0, 0]
